Goal: Navigation & Orientation: Go to known website

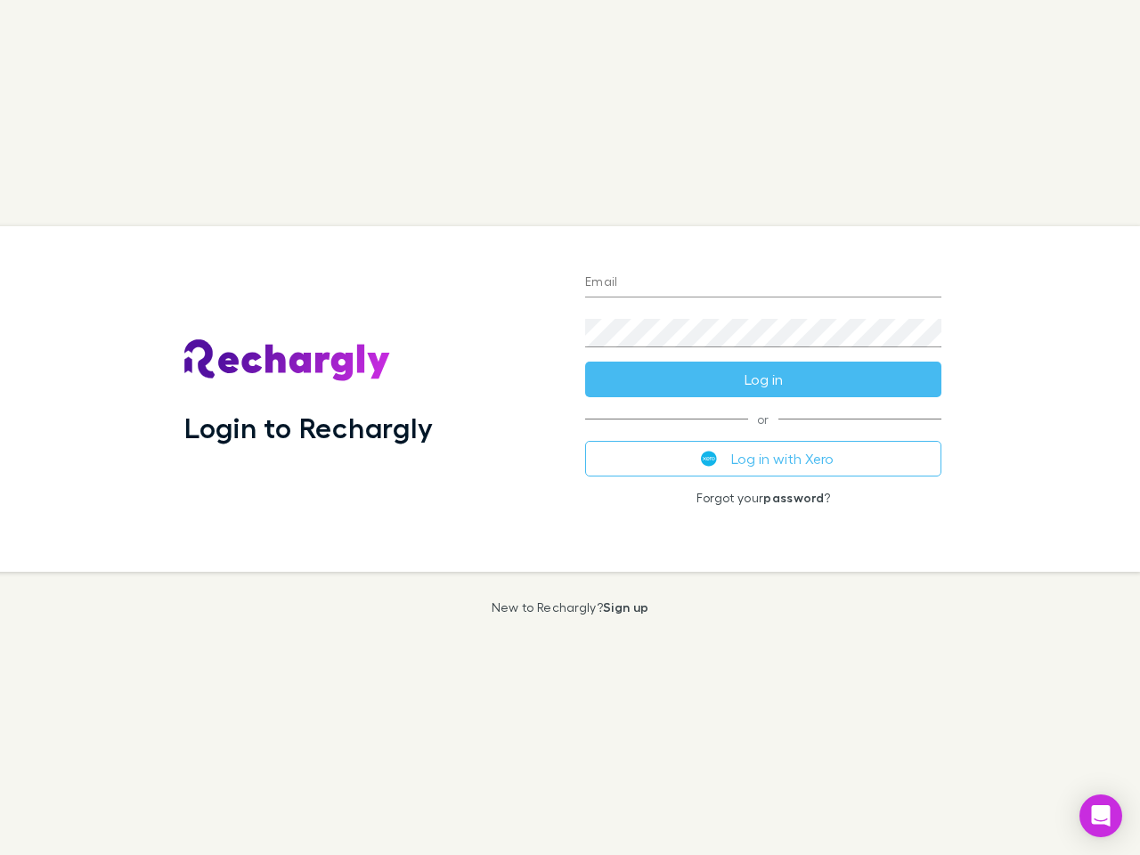
click at [570, 427] on div "Login to Rechargly" at bounding box center [370, 398] width 401 height 345
click at [763, 283] on input "Email" at bounding box center [763, 283] width 356 height 28
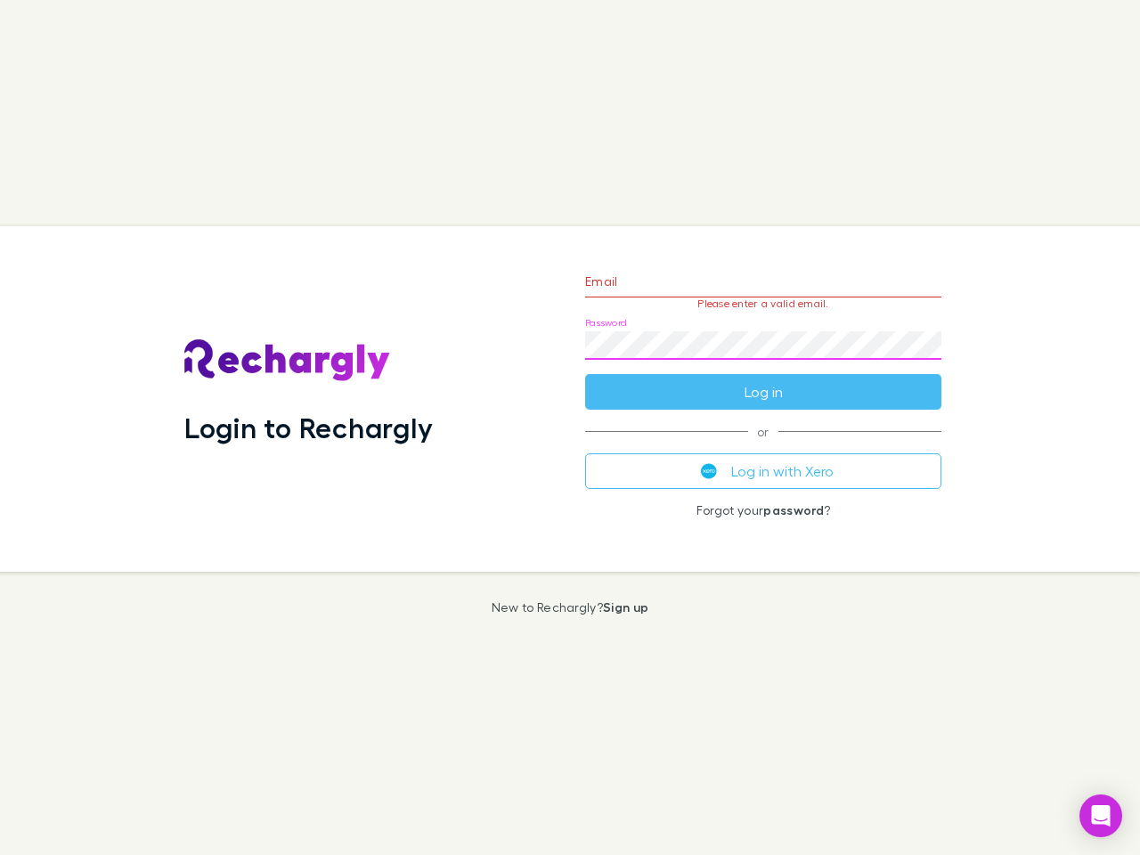
click at [763, 379] on form "Email Please enter a valid email. Password Log in" at bounding box center [763, 332] width 356 height 155
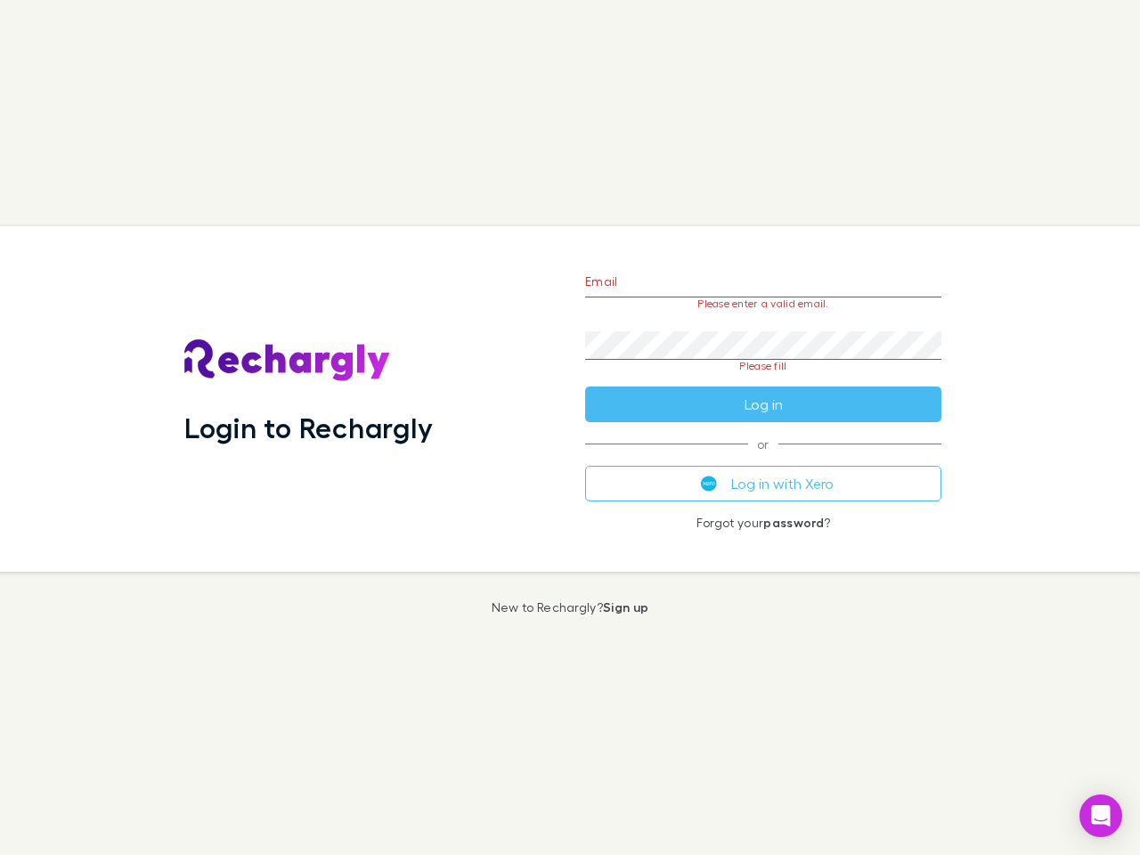
click at [763, 459] on div "Email Please enter a valid email. Password Please fill Log in or Log in with Xe…" at bounding box center [763, 398] width 385 height 345
click at [1100, 816] on icon "Open Intercom Messenger" at bounding box center [1101, 815] width 19 height 21
